Goal: Information Seeking & Learning: Learn about a topic

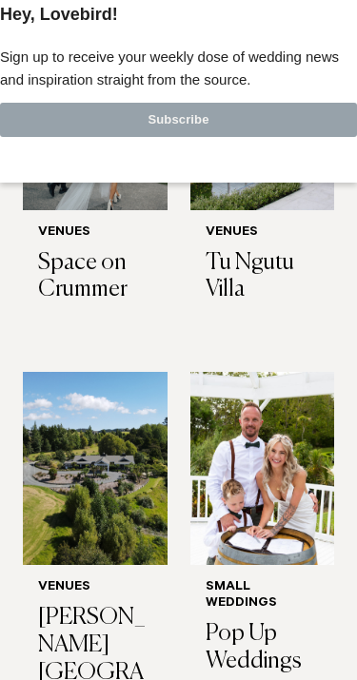
scroll to position [620, 0]
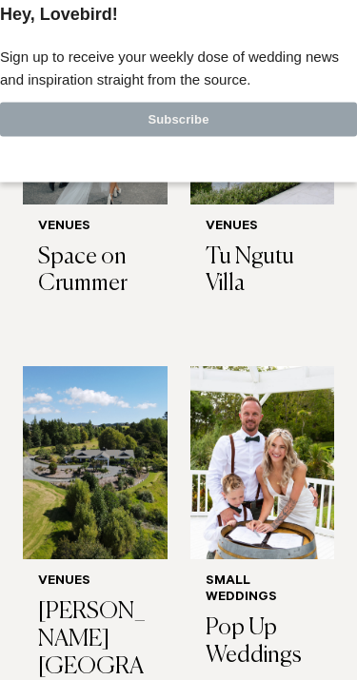
click at [262, 615] on h3 "Pop Up Weddings" at bounding box center [262, 642] width 114 height 55
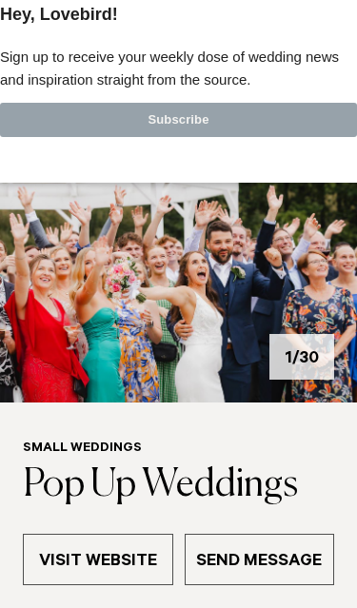
click at [343, 0] on div at bounding box center [178, 0] width 357 height 0
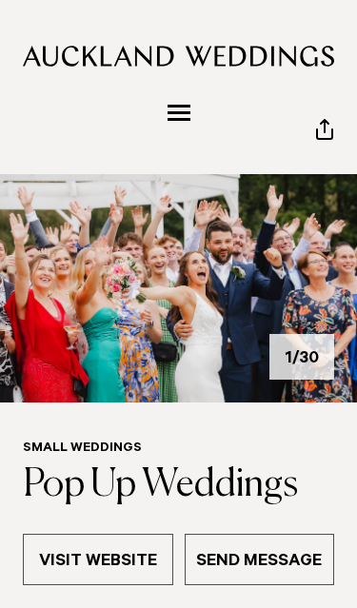
click at [183, 101] on button "Menu" at bounding box center [179, 112] width 38 height 31
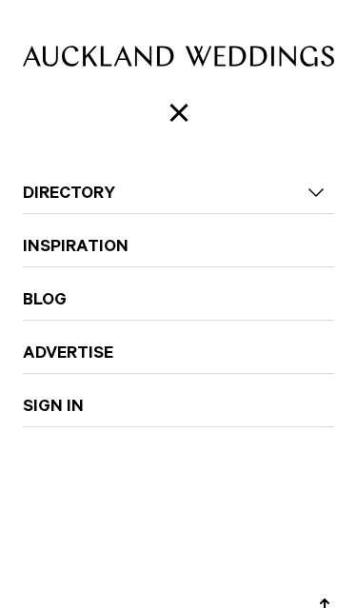
click at [331, 179] on nav "Directory Hair & Makeup Flowers Venues" at bounding box center [178, 352] width 311 height 511
click at [316, 188] on link "Directory" at bounding box center [178, 183] width 311 height 45
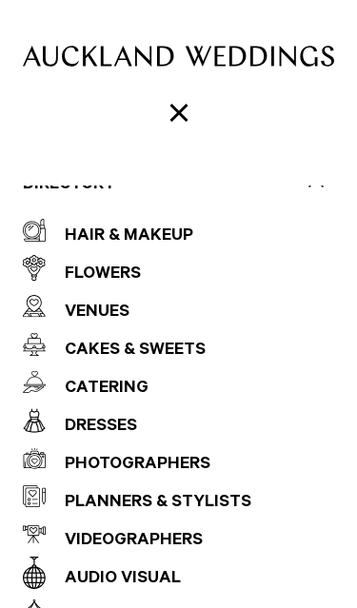
scroll to position [12, 0]
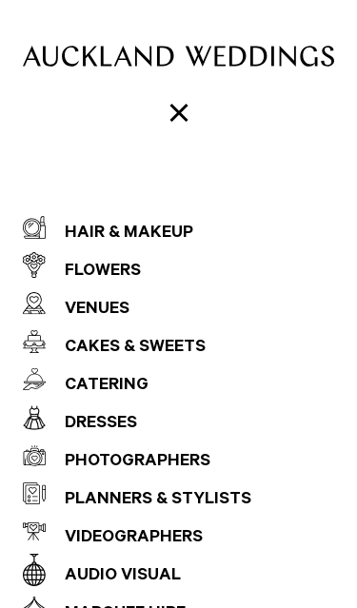
click at [79, 304] on div "Venues" at bounding box center [88, 310] width 84 height 38
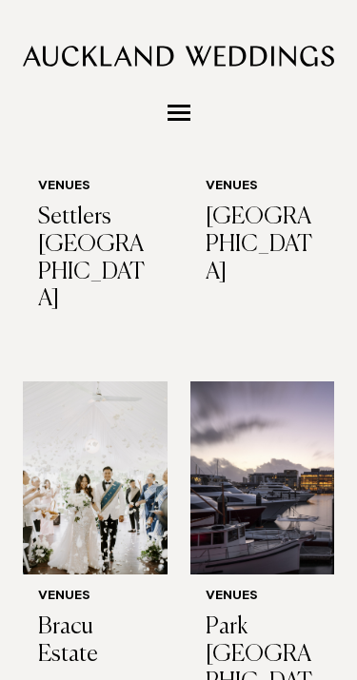
scroll to position [760, 0]
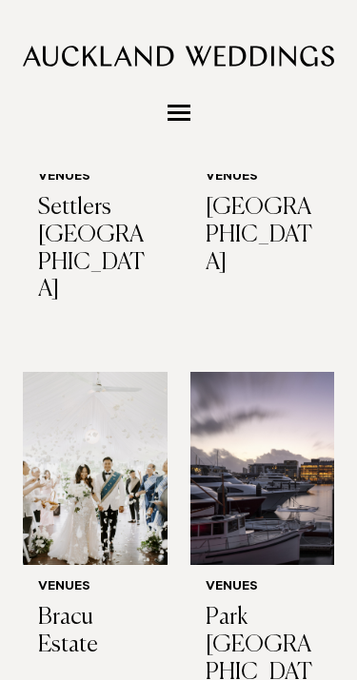
click at [260, 604] on h3 "Park Hyatt Auckland" at bounding box center [262, 658] width 114 height 109
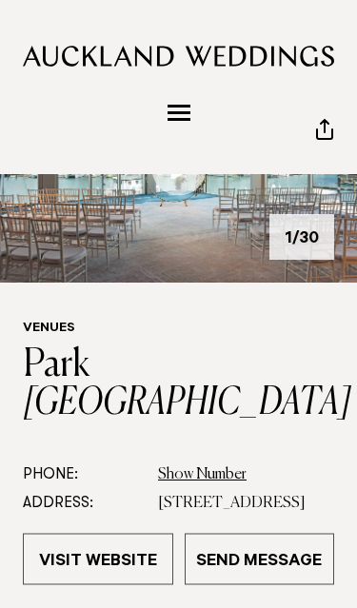
scroll to position [120, 0]
click at [177, 175] on link at bounding box center [178, 168] width 357 height 228
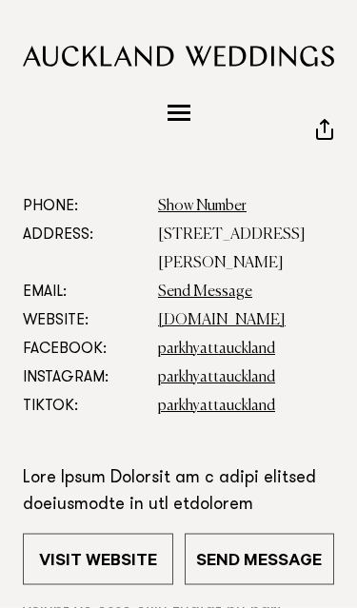
scroll to position [163, 0]
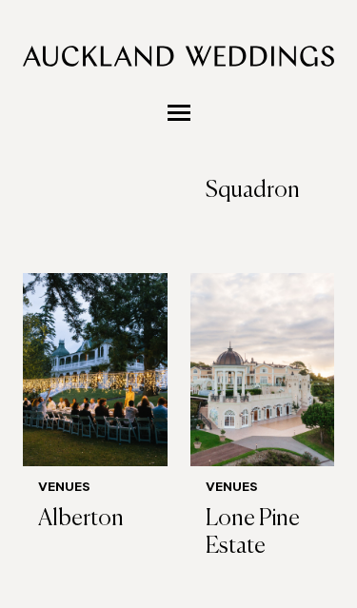
scroll to position [864, 0]
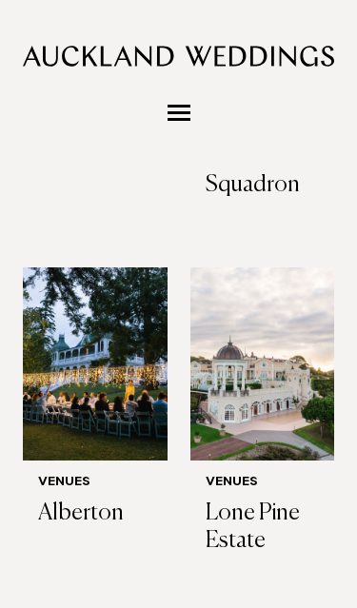
click at [280, 398] on img at bounding box center [262, 363] width 145 height 193
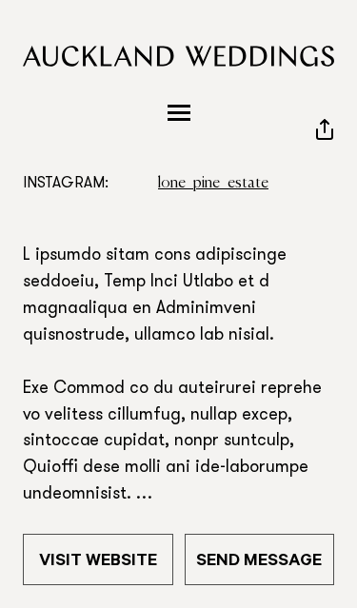
scroll to position [504, 0]
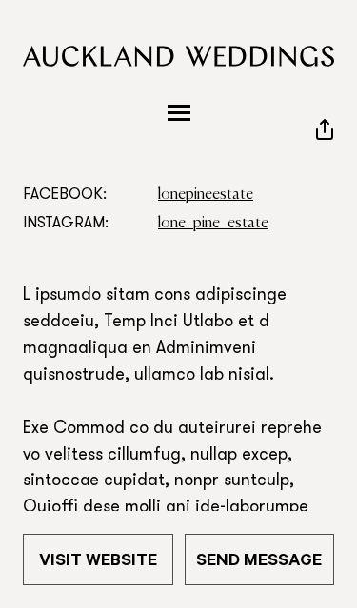
click at [183, 112] on span "Menu" at bounding box center [178, 112] width 23 height 3
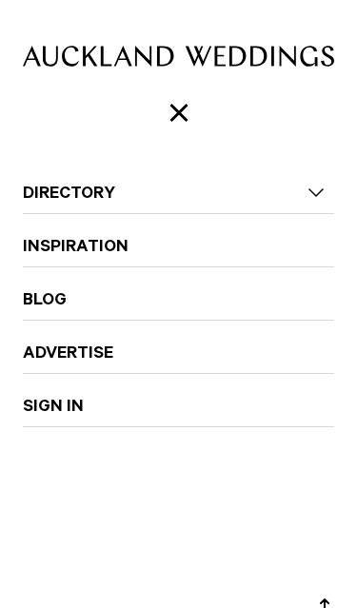
click at [180, 110] on span "Menu" at bounding box center [178, 113] width 18 height 18
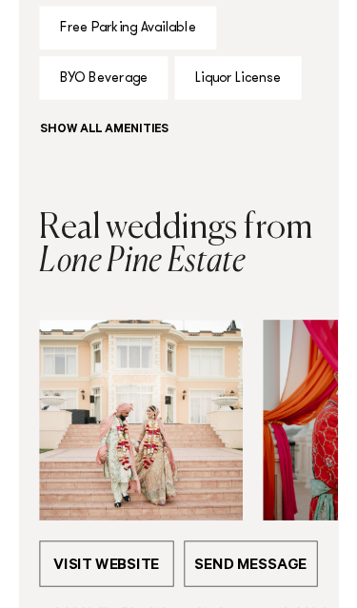
scroll to position [1469, 0]
